Goal: Task Accomplishment & Management: Use online tool/utility

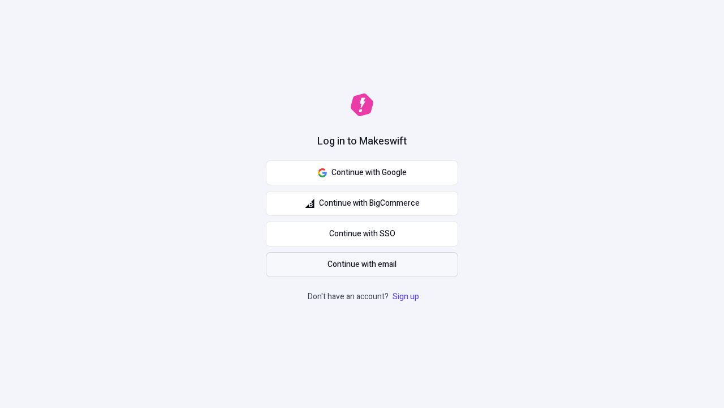
click at [362, 264] on span "Continue with email" at bounding box center [362, 264] width 69 height 12
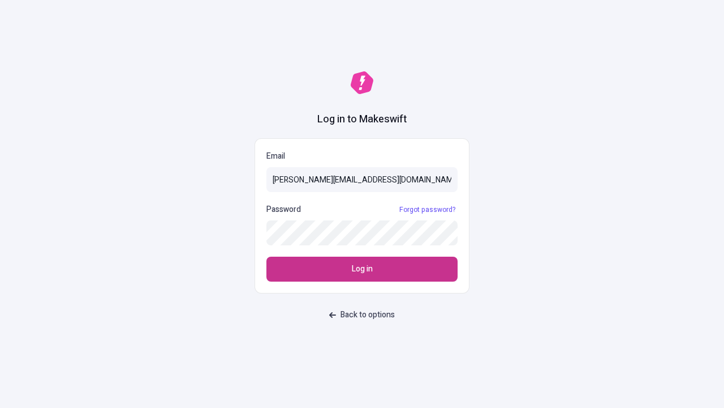
click at [362, 269] on span "Log in" at bounding box center [362, 269] width 21 height 12
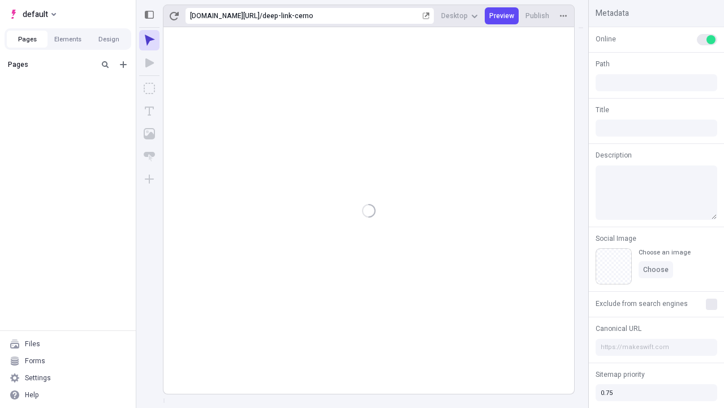
type input "/deep-link-cerno"
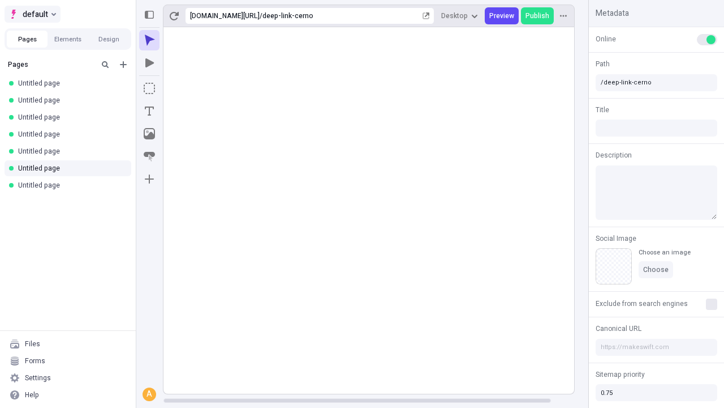
click at [32, 14] on span "default" at bounding box center [35, 14] width 25 height 14
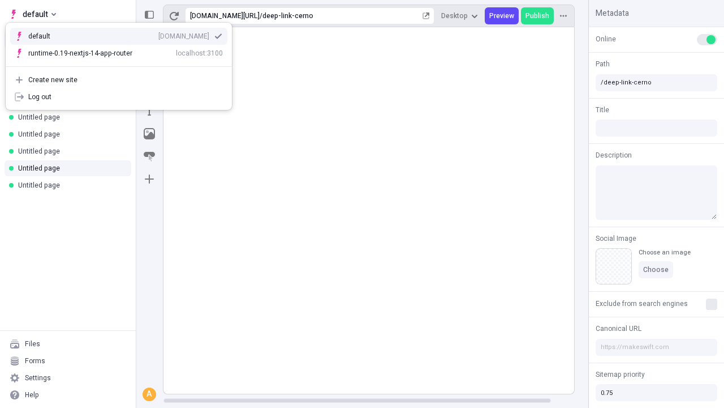
click at [119, 80] on div "Create new site" at bounding box center [125, 79] width 195 height 9
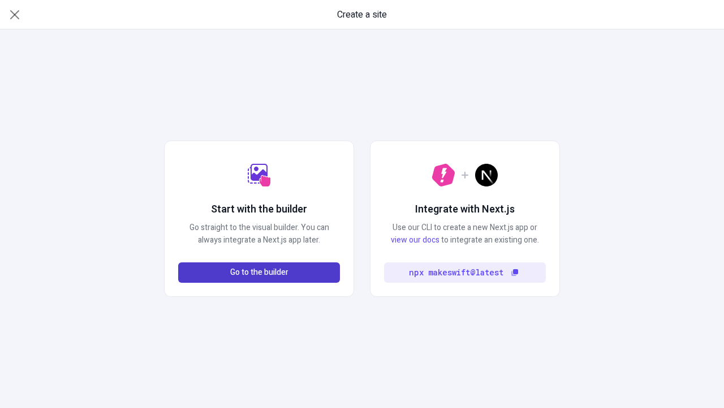
click at [259, 272] on span "Go to the builder" at bounding box center [259, 272] width 58 height 12
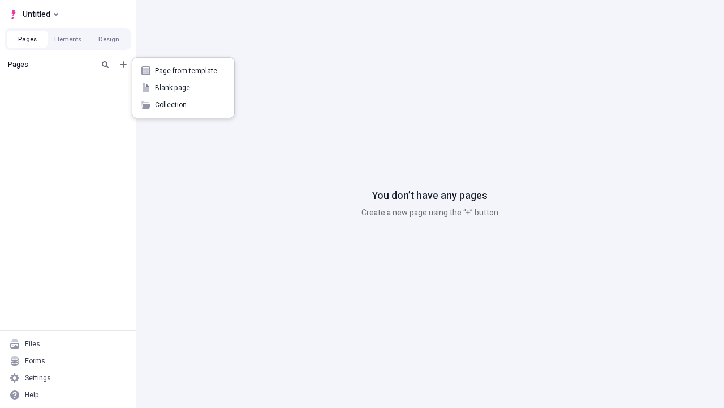
click at [183, 88] on span "Blank page" at bounding box center [190, 87] width 70 height 9
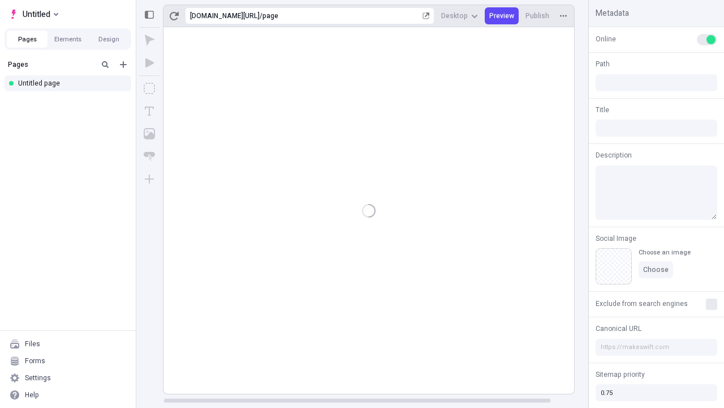
type input "/page"
click at [149, 88] on icon "Box" at bounding box center [149, 88] width 11 height 11
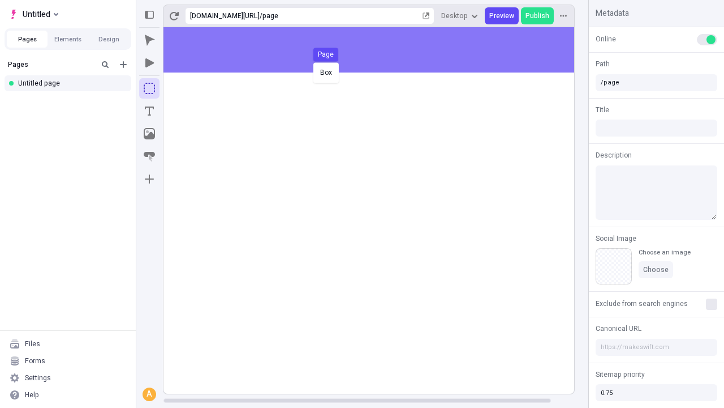
click at [380, 50] on div "Box Page" at bounding box center [362, 204] width 724 height 408
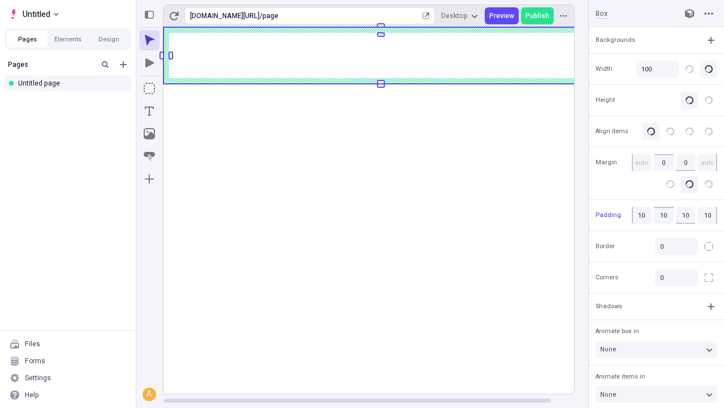
click at [149, 134] on icon "Image" at bounding box center [149, 133] width 11 height 11
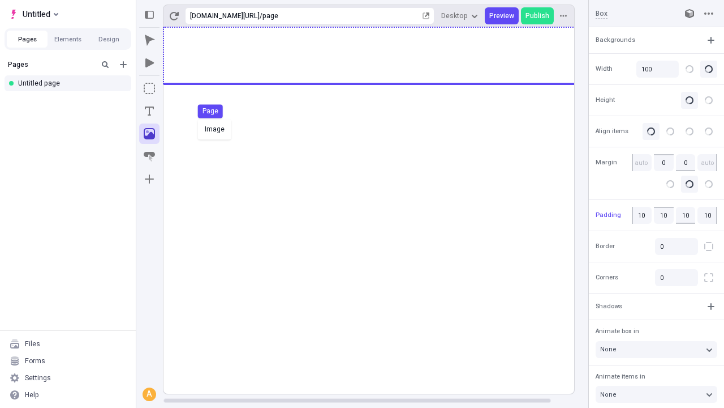
click at [380, 55] on div "Image Page" at bounding box center [362, 204] width 724 height 408
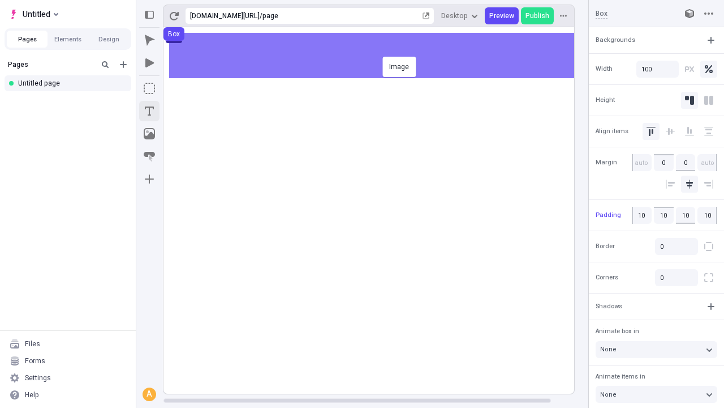
click at [149, 111] on icon "Text" at bounding box center [149, 110] width 9 height 9
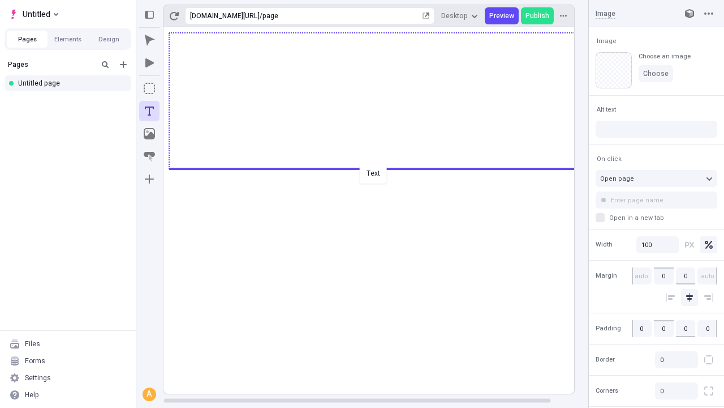
click at [380, 168] on div "Text" at bounding box center [362, 204] width 724 height 408
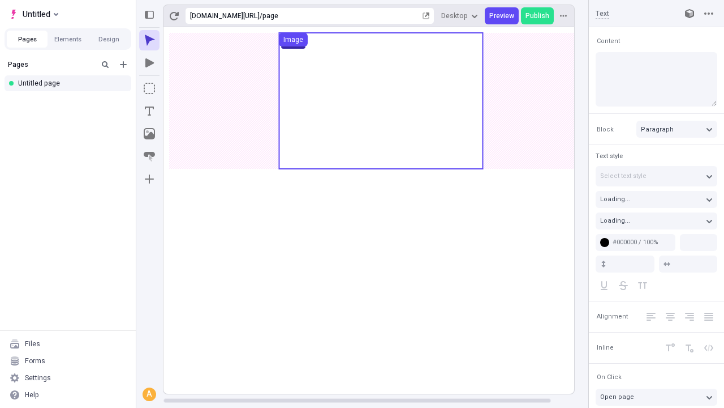
type input "18"
type input "1.5"
type textarea "Monotonectally provide access to cross functional strategic theme areas. Contin…"
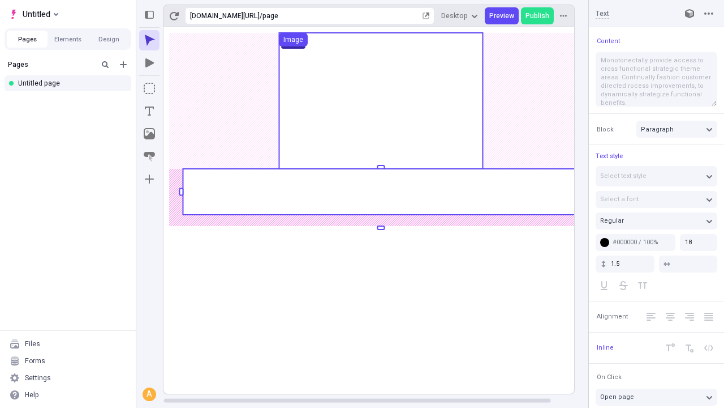
click at [380, 191] on rect at bounding box center [381, 192] width 396 height 46
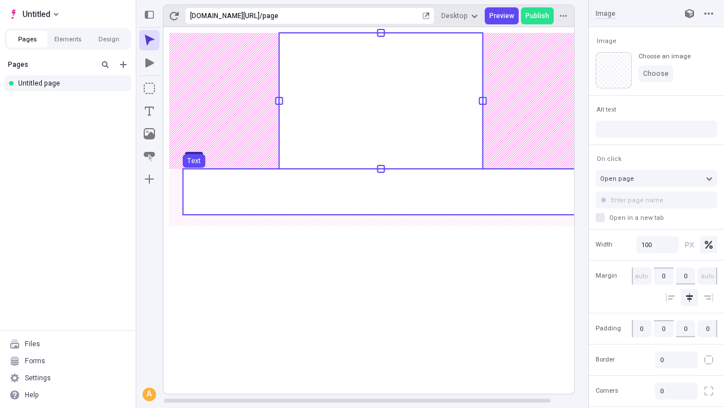
click at [380, 191] on use at bounding box center [381, 192] width 396 height 46
click at [380, 191] on rect at bounding box center [381, 210] width 435 height 366
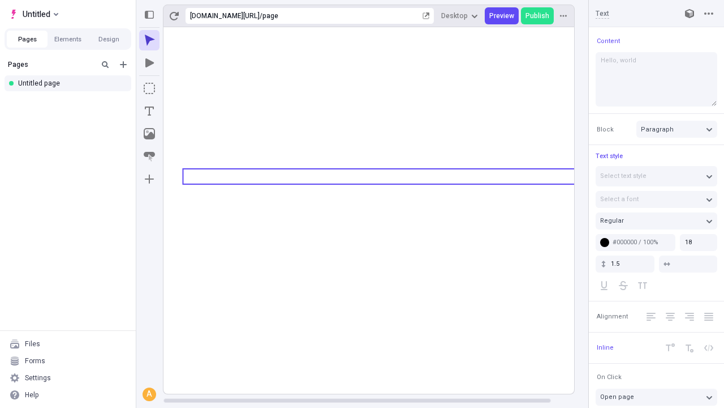
type textarea "Hello, world!"
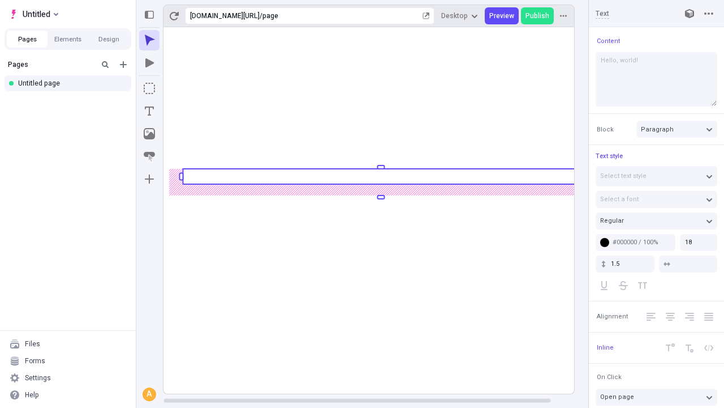
click at [149, 134] on icon "Image" at bounding box center [149, 133] width 11 height 11
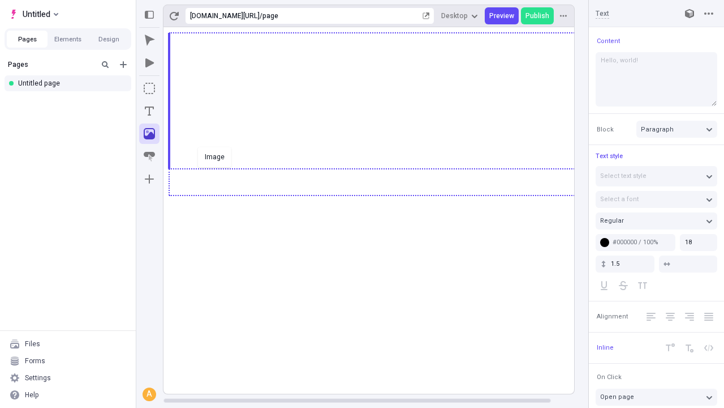
click at [380, 194] on div "Image" at bounding box center [362, 204] width 724 height 408
